Goal: Task Accomplishment & Management: Complete application form

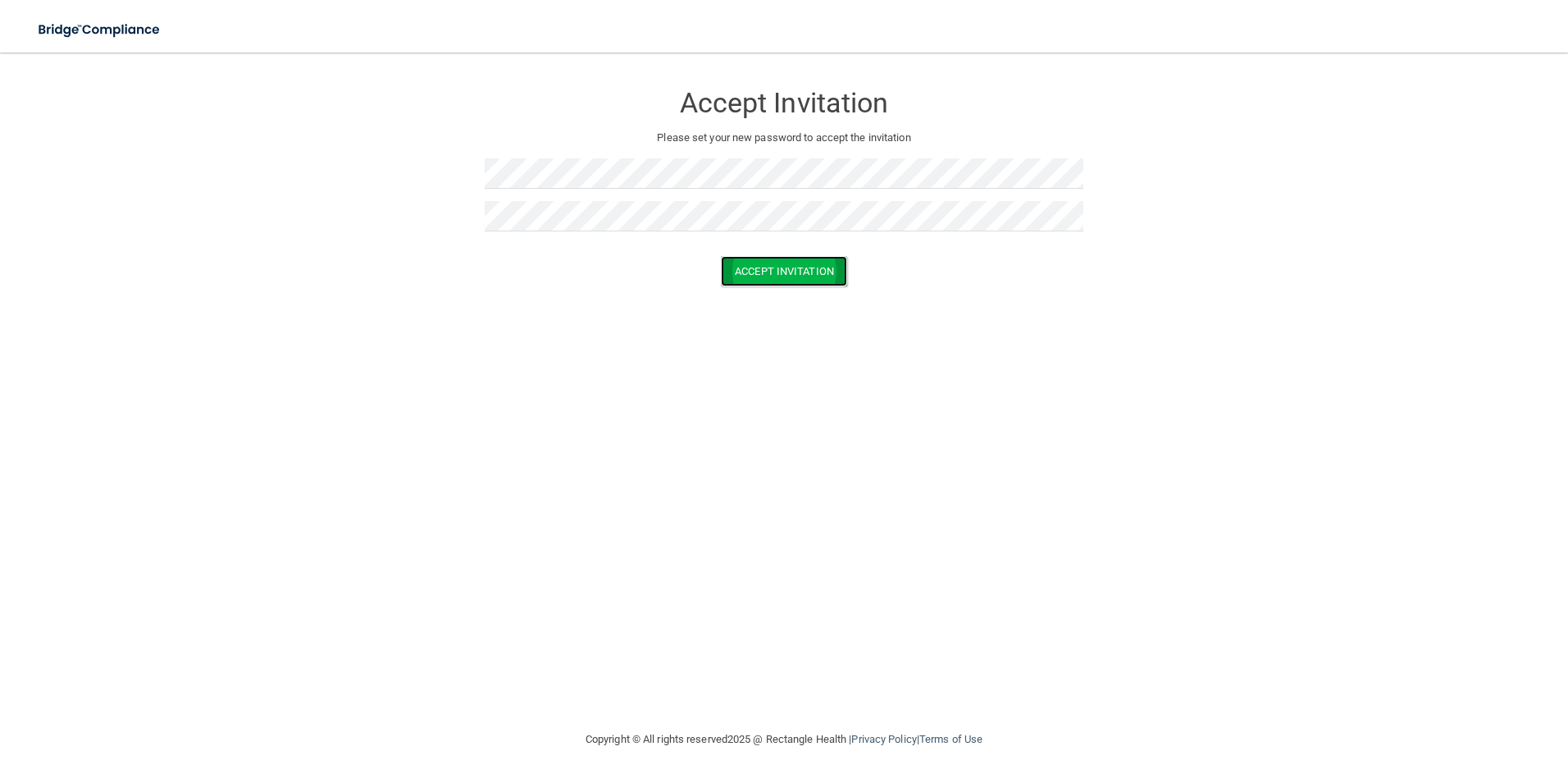
click at [766, 272] on button "Accept Invitation" at bounding box center [784, 271] width 127 height 30
drag, startPoint x: 792, startPoint y: 290, endPoint x: 794, endPoint y: 298, distance: 8.2
click at [794, 298] on button "Accept Invitation" at bounding box center [784, 295] width 127 height 30
click at [795, 296] on button "Accept Invitation" at bounding box center [784, 295] width 127 height 30
click at [763, 274] on button "Accept Invitation" at bounding box center [784, 271] width 127 height 30
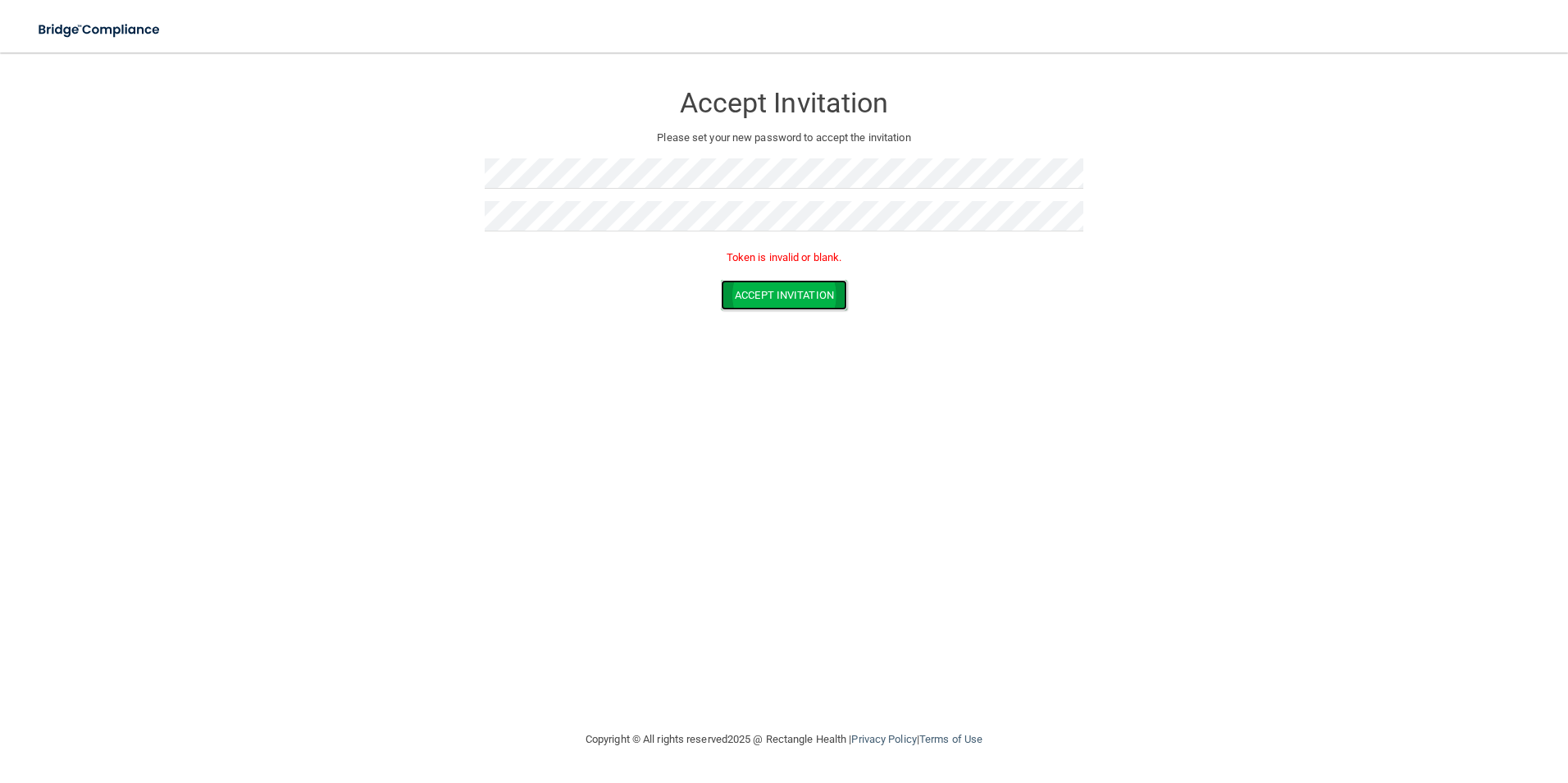
click at [780, 295] on button "Accept Invitation" at bounding box center [784, 295] width 127 height 30
click at [769, 276] on button "Accept Invitation" at bounding box center [784, 271] width 127 height 30
